Goal: Navigation & Orientation: Find specific page/section

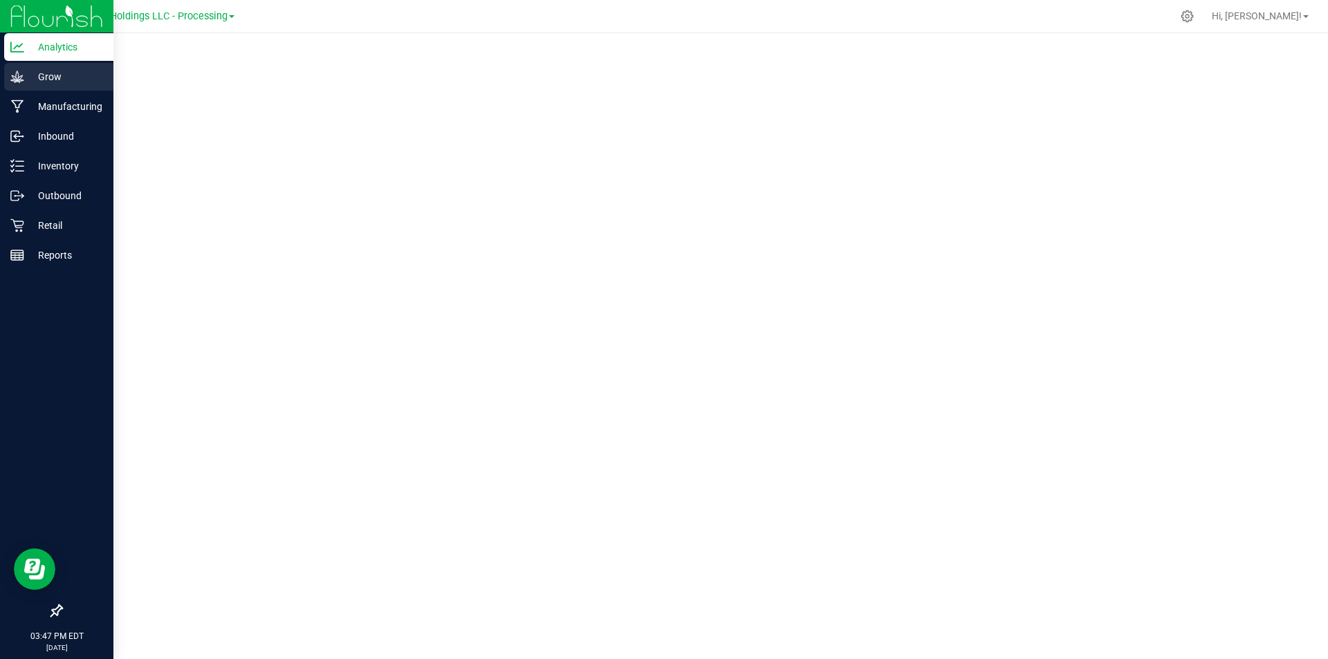
click at [16, 83] on icon at bounding box center [17, 77] width 14 height 14
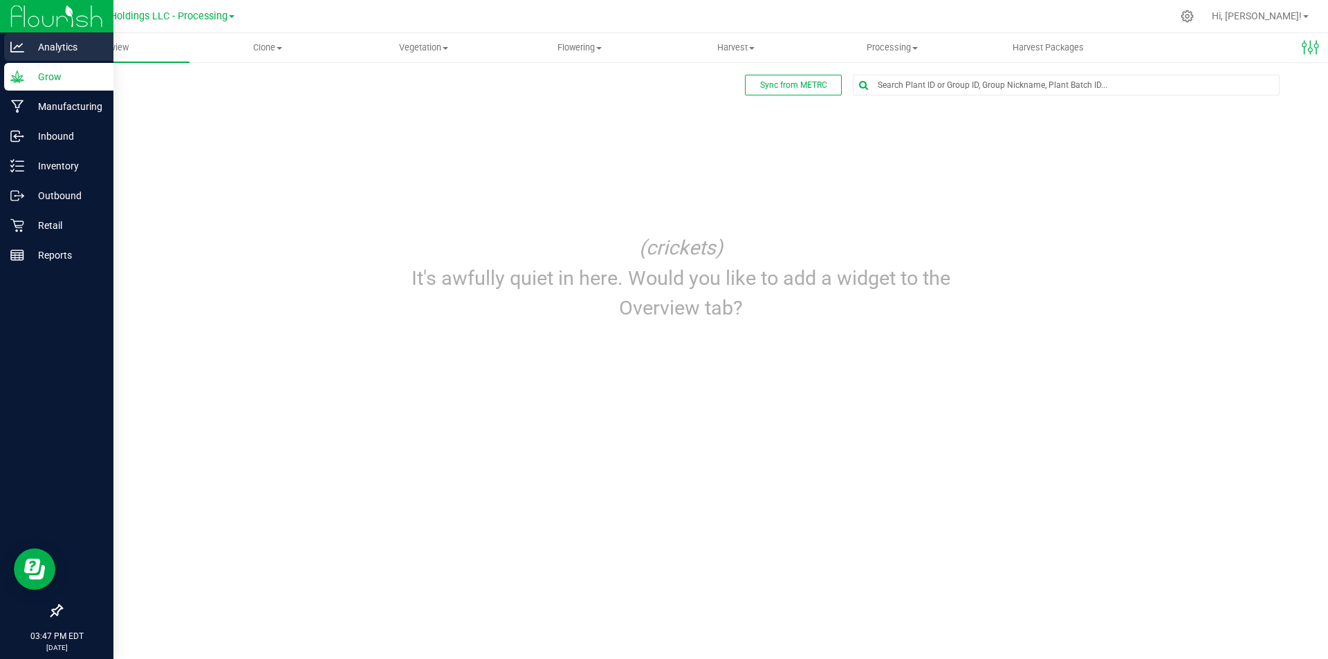
click at [54, 53] on p "Analytics" at bounding box center [65, 47] width 83 height 17
